Goal: Transaction & Acquisition: Purchase product/service

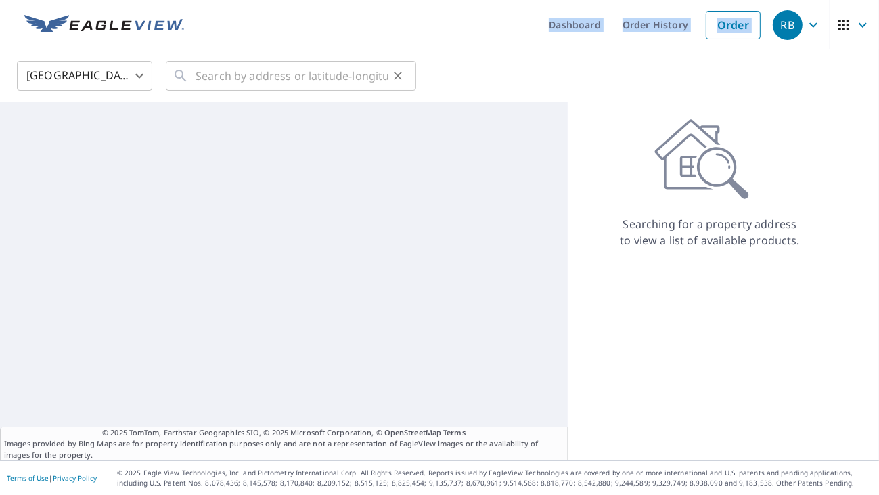
drag, startPoint x: 237, startPoint y: 37, endPoint x: 227, endPoint y: 67, distance: 32.3
click at [229, 64] on div "Dashboard Order History Order RB United States [GEOGRAPHIC_DATA] ​ ​ © 2025 Tom…" at bounding box center [439, 247] width 879 height 495
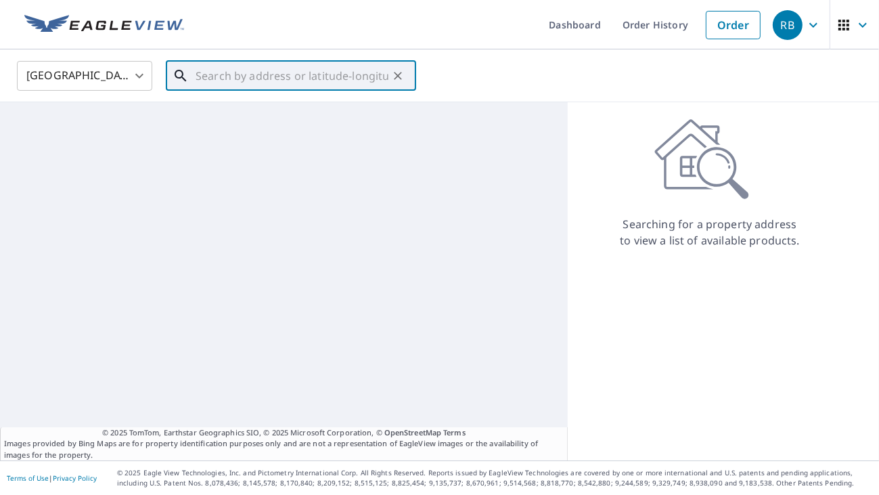
click at [225, 69] on input "text" at bounding box center [292, 76] width 193 height 38
paste input "[STREET_ADDRESS]"
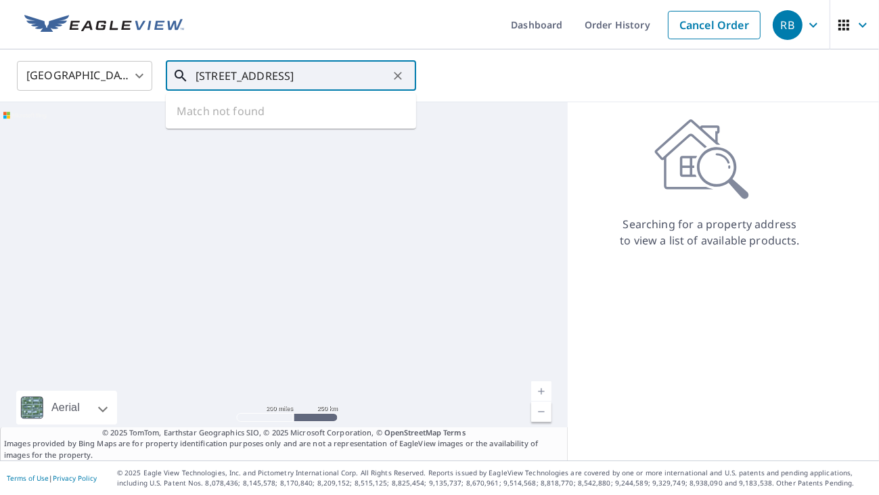
click at [294, 234] on div at bounding box center [284, 281] width 568 height 358
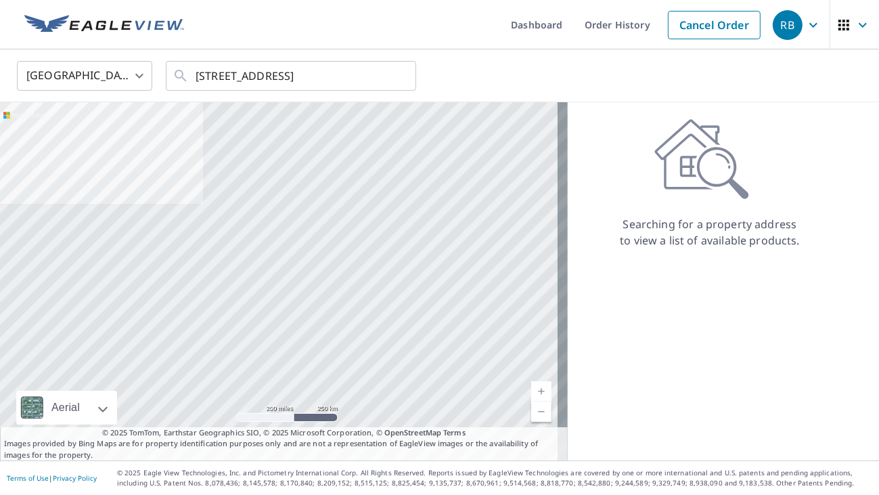
click at [625, 261] on div "Searching for a property address to view a list of available products." at bounding box center [710, 281] width 284 height 358
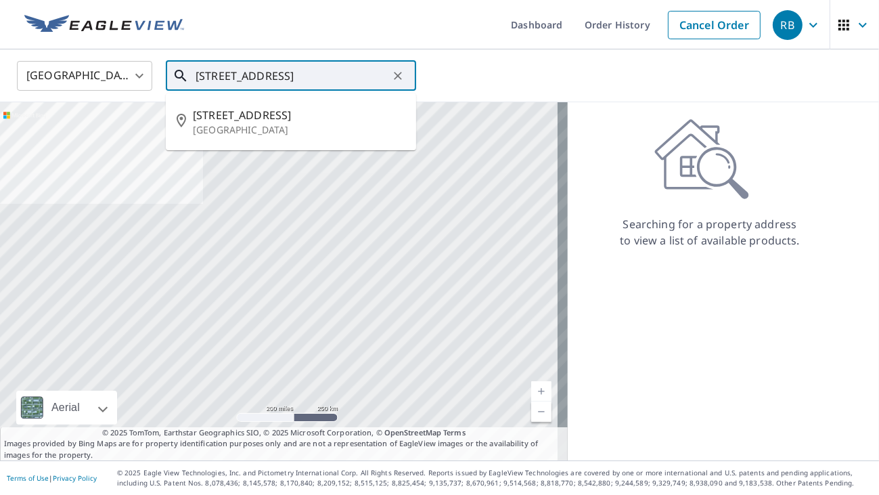
click at [317, 84] on input "[STREET_ADDRESS]" at bounding box center [292, 76] width 193 height 38
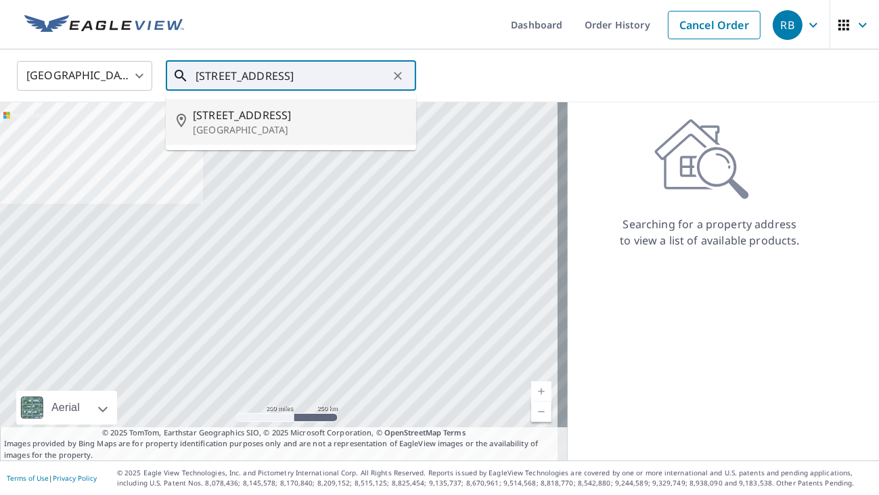
click at [290, 116] on span "[STREET_ADDRESS]" at bounding box center [299, 115] width 212 height 16
type input "[STREET_ADDRESS]"
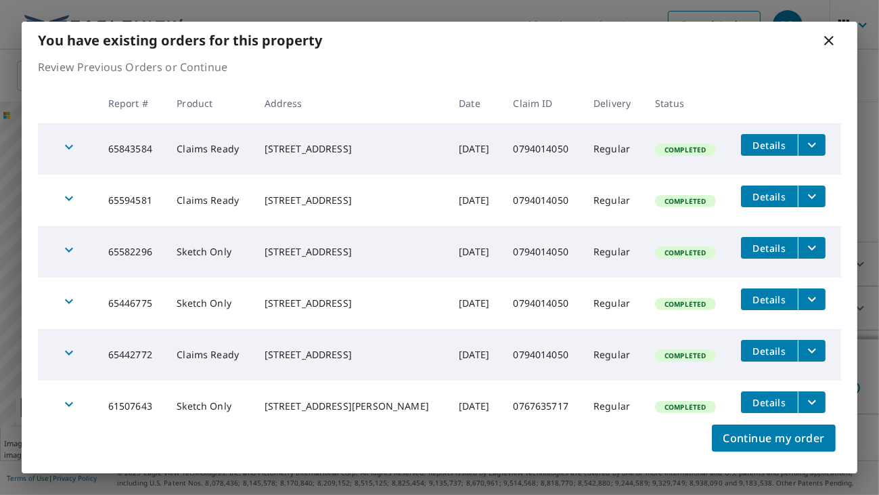
click at [623, 434] on div "Continue my order" at bounding box center [440, 446] width 836 height 54
click at [749, 448] on button "Continue my order" at bounding box center [774, 437] width 124 height 27
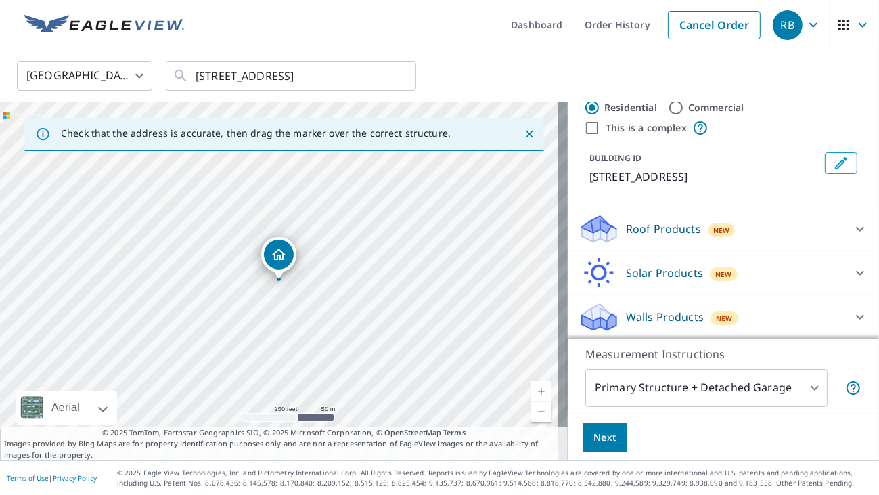
click at [692, 319] on div "Walls Products New" at bounding box center [711, 317] width 265 height 32
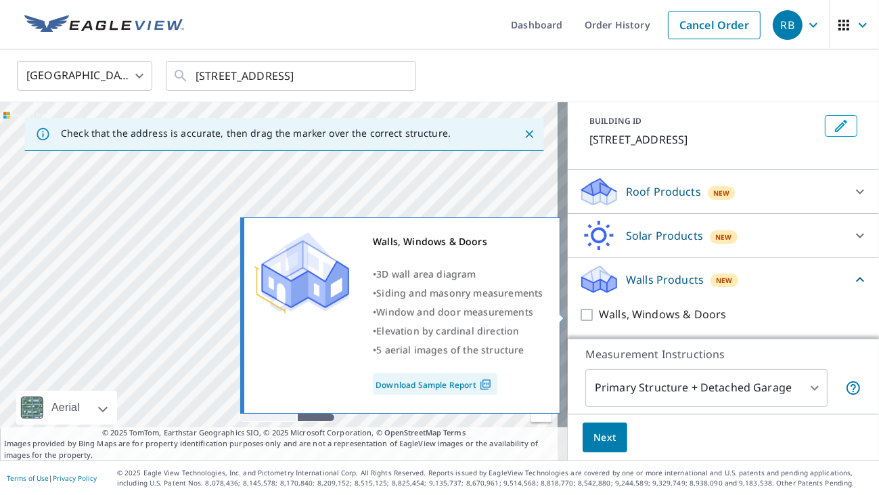
click at [599, 310] on p "Walls, Windows & Doors" at bounding box center [662, 314] width 127 height 17
click at [594, 310] on input "Walls, Windows & Doors" at bounding box center [589, 315] width 20 height 16
checkbox input "true"
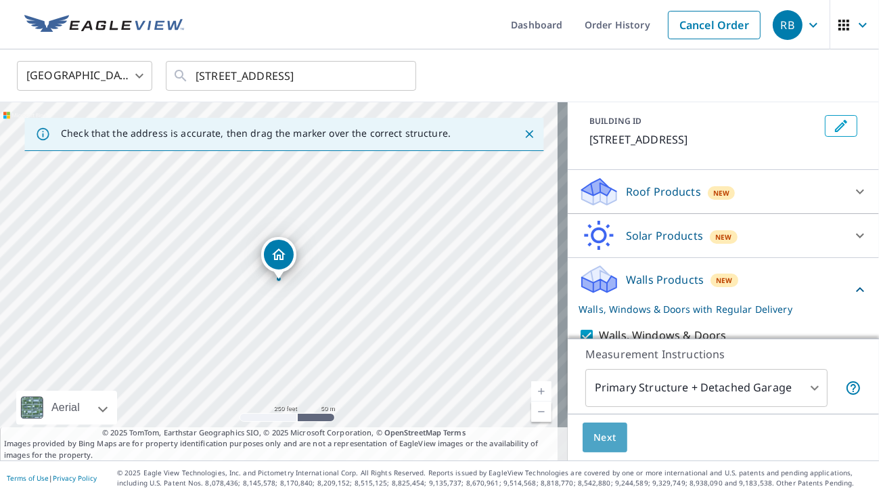
click at [597, 442] on span "Next" at bounding box center [604, 437] width 23 height 17
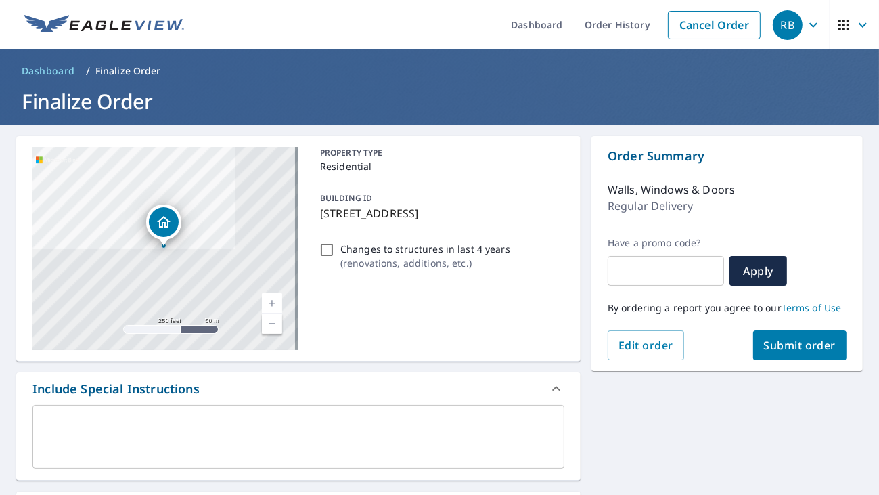
click at [801, 344] on span "Submit order" at bounding box center [800, 345] width 72 height 15
drag, startPoint x: 566, startPoint y: 302, endPoint x: 560, endPoint y: 307, distance: 8.1
click at [563, 306] on div "[STREET_ADDRESS] Aerial Road A standard road map Aerial A detailed look from ab…" at bounding box center [298, 248] width 564 height 225
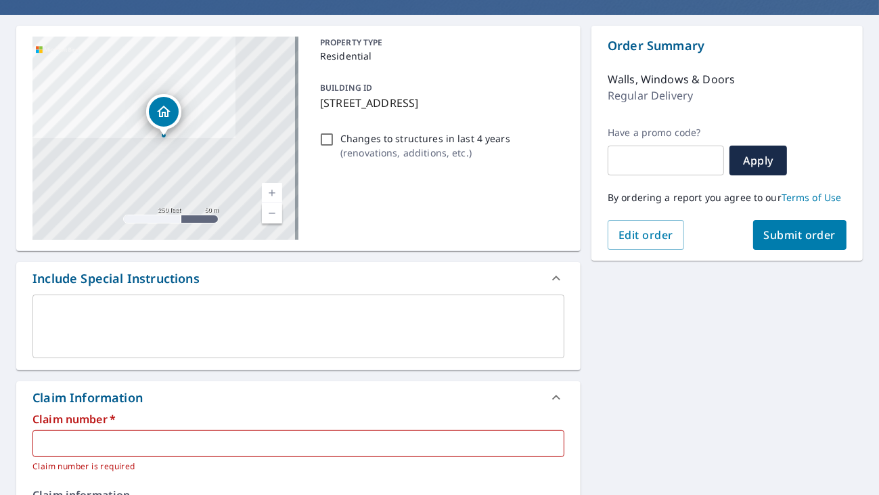
scroll to position [112, 0]
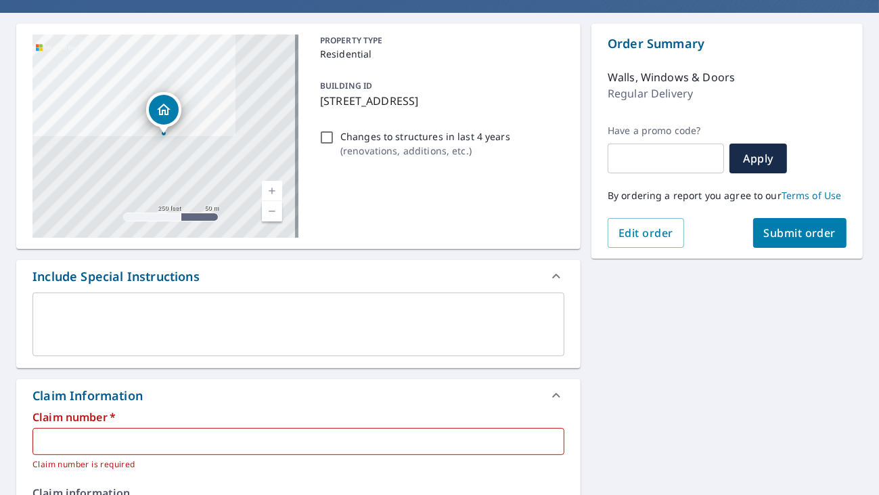
click at [792, 221] on button "Submit order" at bounding box center [800, 233] width 94 height 30
click at [782, 229] on span "Submit order" at bounding box center [800, 232] width 72 height 15
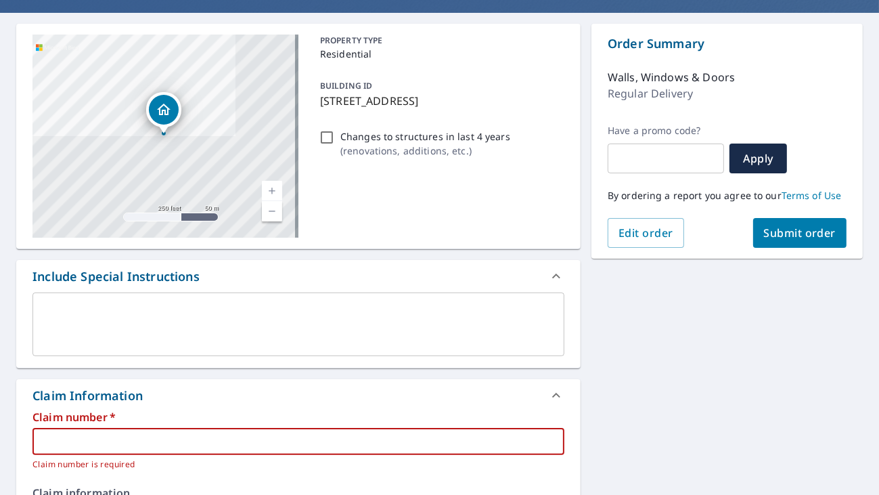
click at [146, 434] on input "text" at bounding box center [298, 441] width 532 height 27
paste input "0794014050"
type input "0794014050"
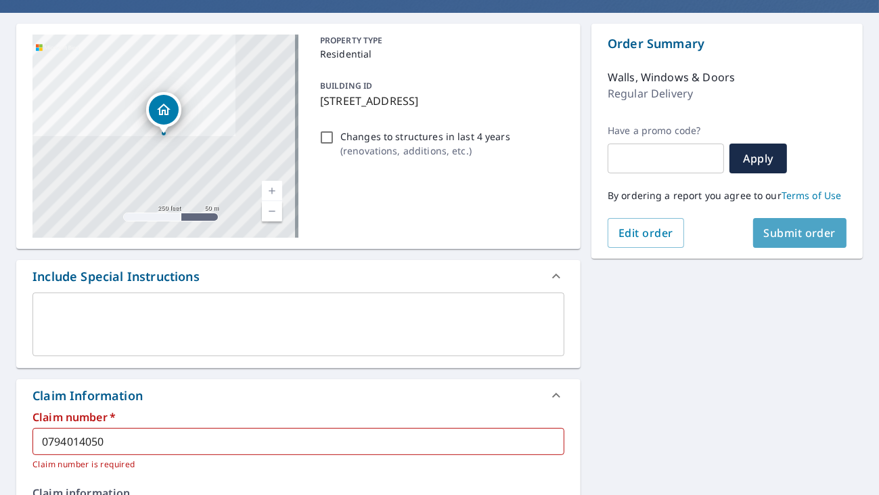
click at [791, 239] on span "Submit order" at bounding box center [800, 232] width 72 height 15
